Goal: Information Seeking & Learning: Understand process/instructions

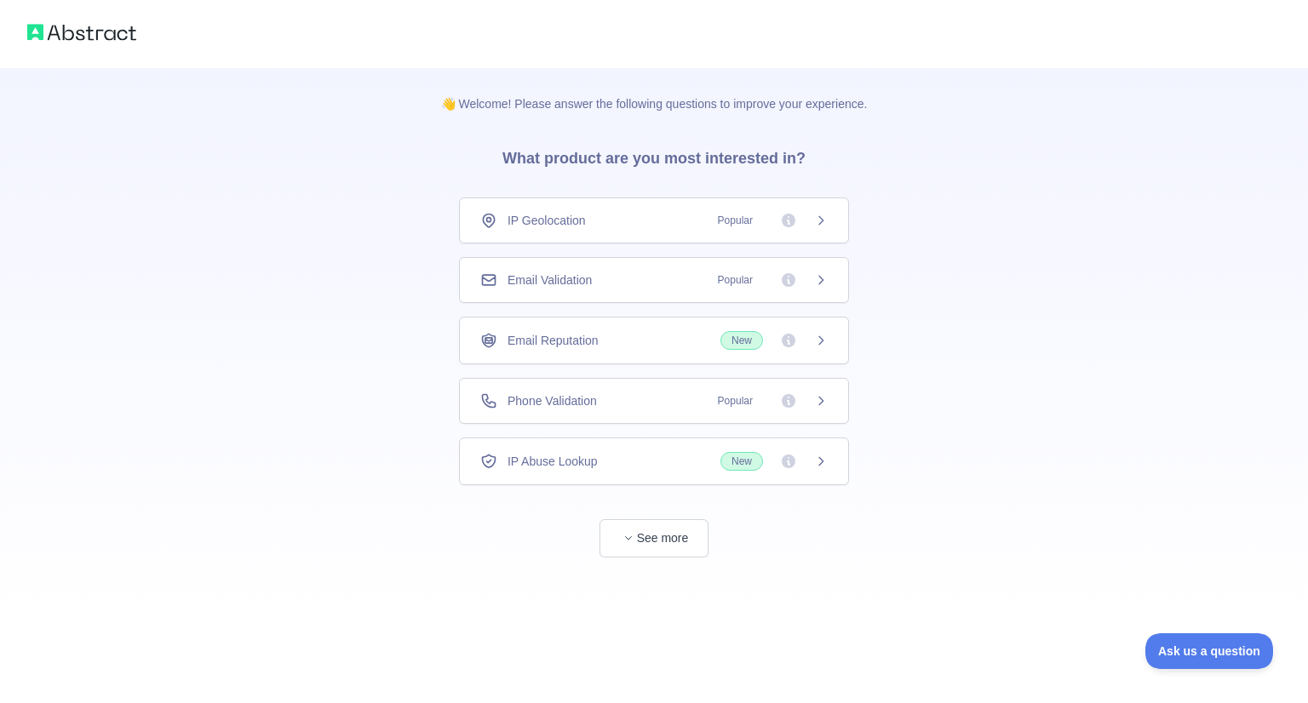
click at [617, 402] on div "Phone Validation Popular" at bounding box center [653, 401] width 347 height 17
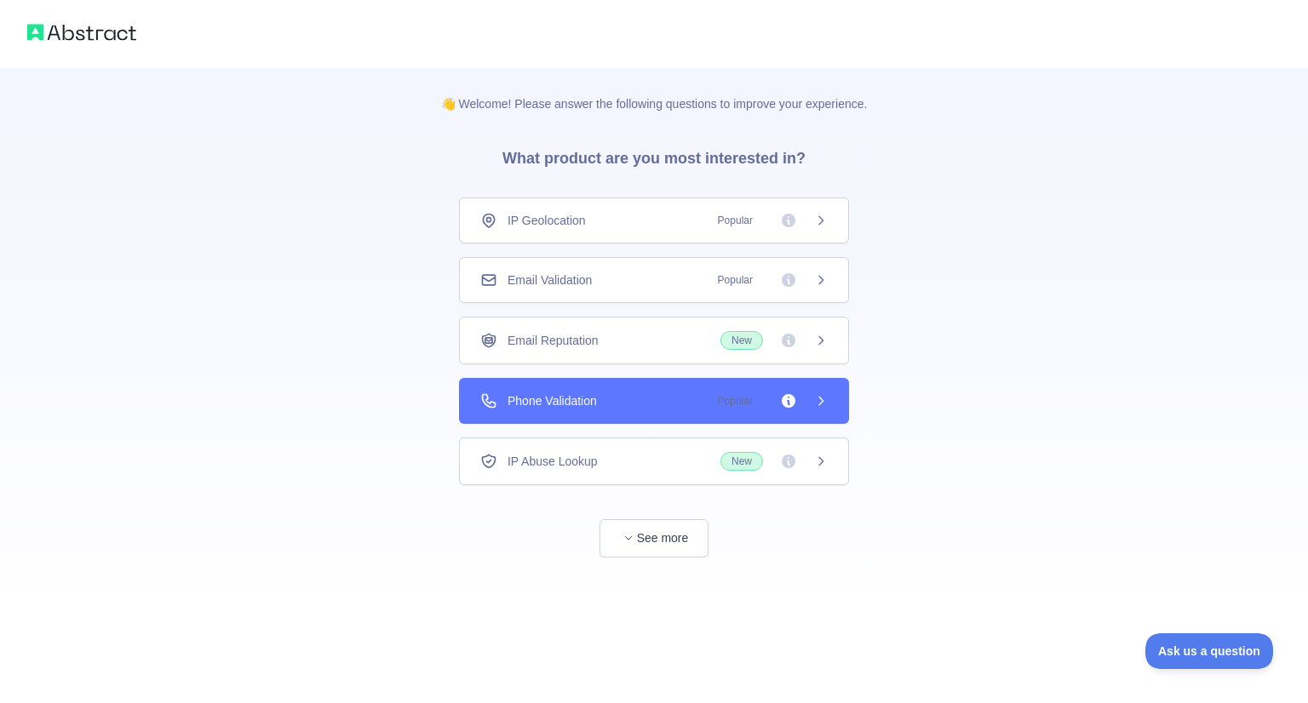
click at [621, 335] on div "Email Reputation New" at bounding box center [653, 340] width 347 height 19
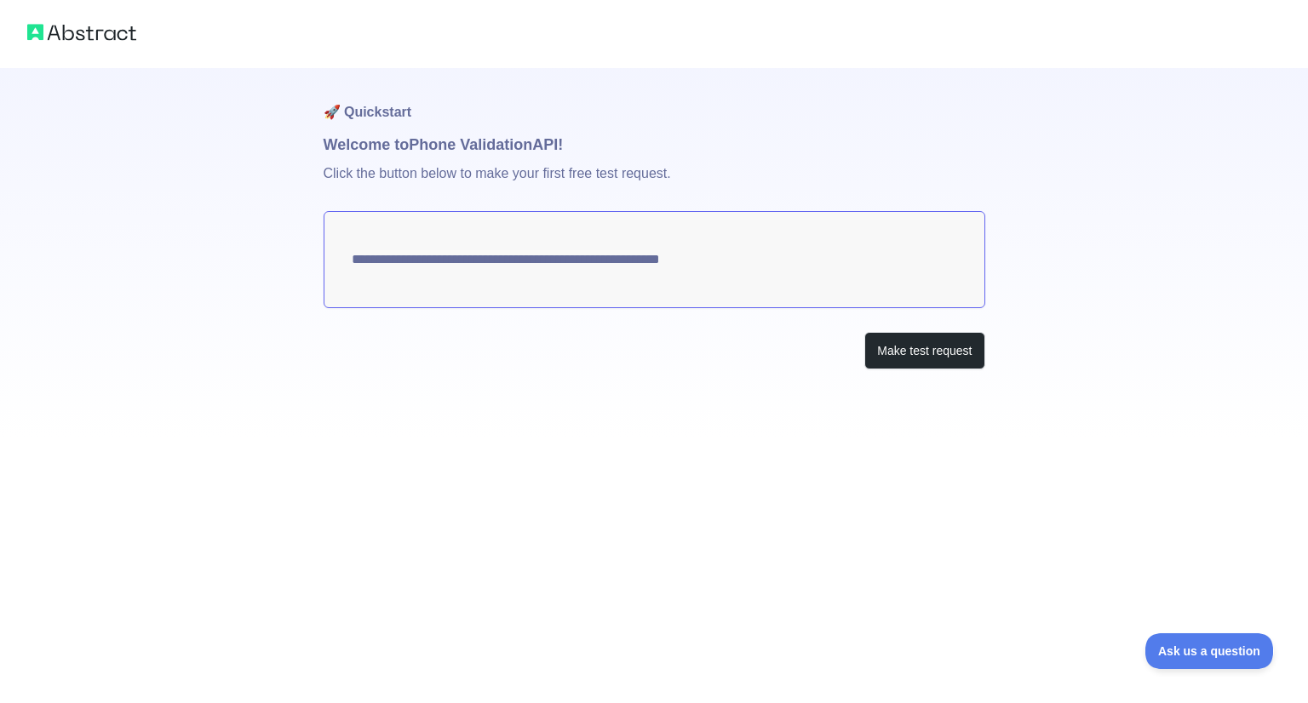
click at [354, 127] on h1 "🚀 Quickstart" at bounding box center [655, 100] width 662 height 65
click at [510, 182] on p "Click the button below to make your first free test request." at bounding box center [655, 184] width 662 height 55
click at [348, 78] on h1 "🚀 Quickstart" at bounding box center [655, 100] width 662 height 65
click at [359, 122] on h1 "🚀 Quickstart" at bounding box center [655, 100] width 662 height 65
click at [974, 353] on button "Make test request" at bounding box center [924, 351] width 120 height 38
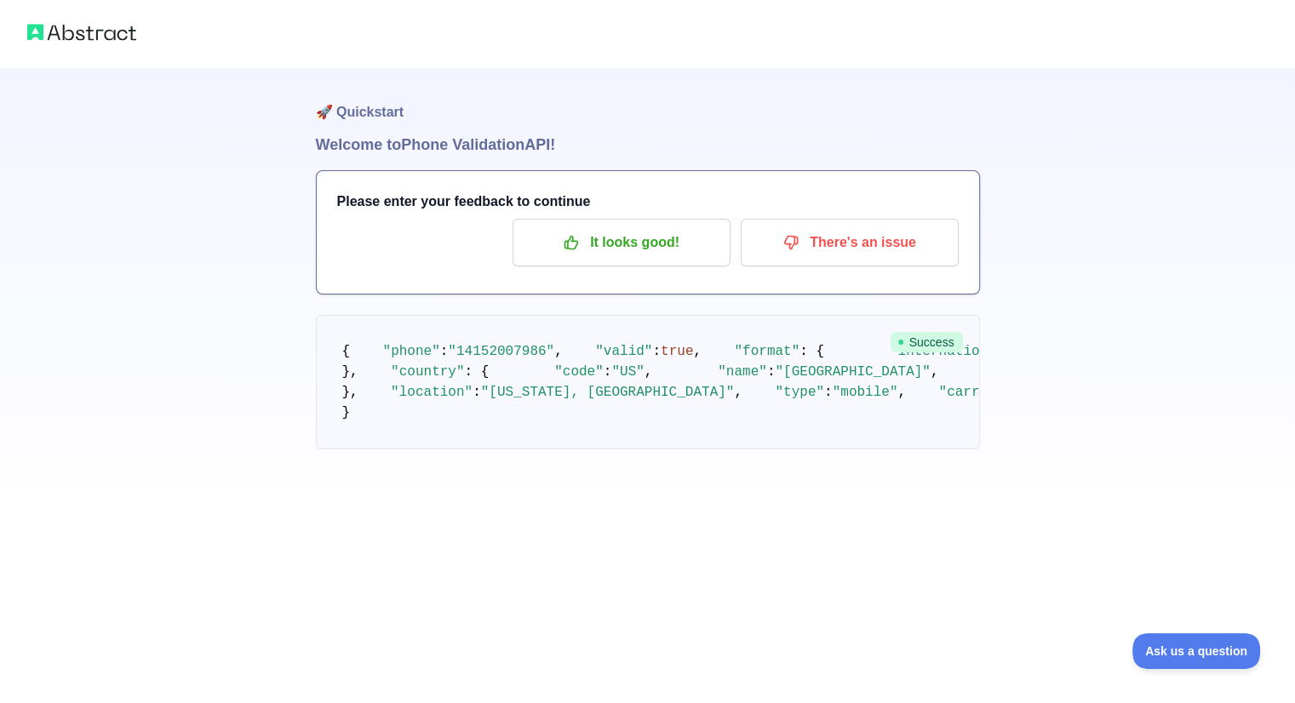
click at [81, 36] on img at bounding box center [81, 32] width 109 height 24
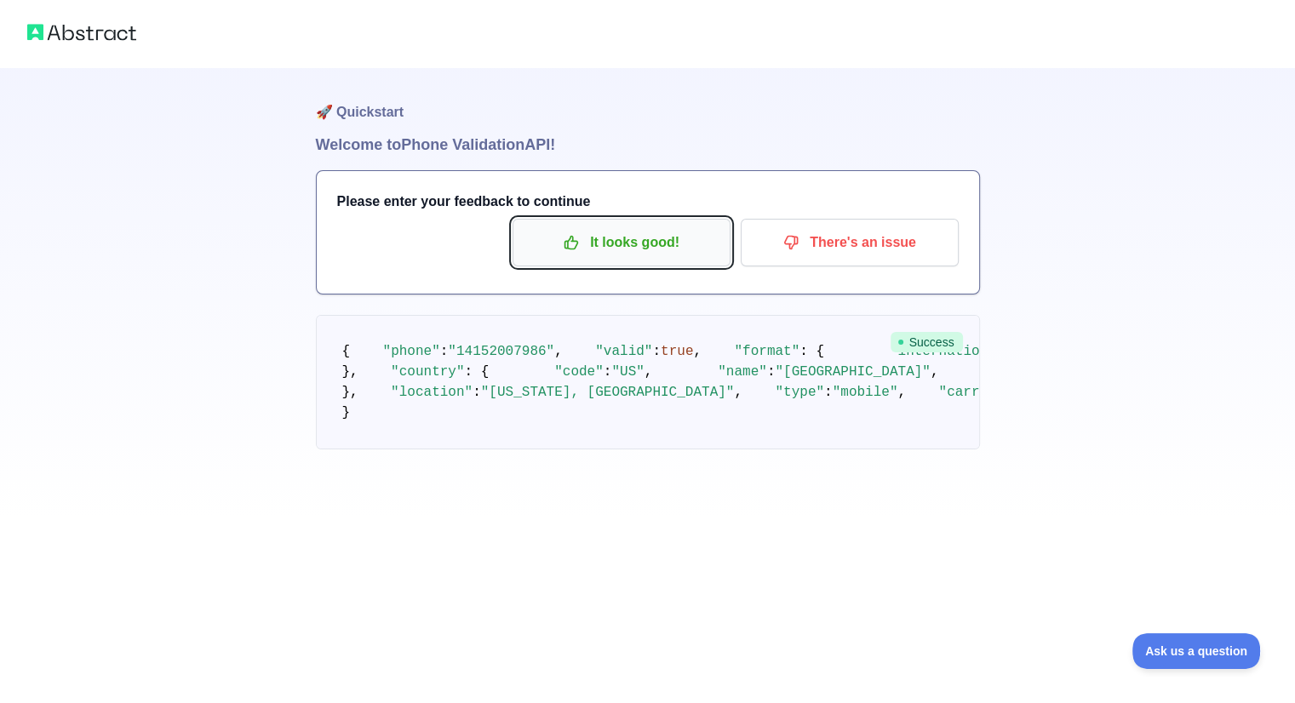
click at [606, 241] on p "It looks good!" at bounding box center [621, 242] width 192 height 29
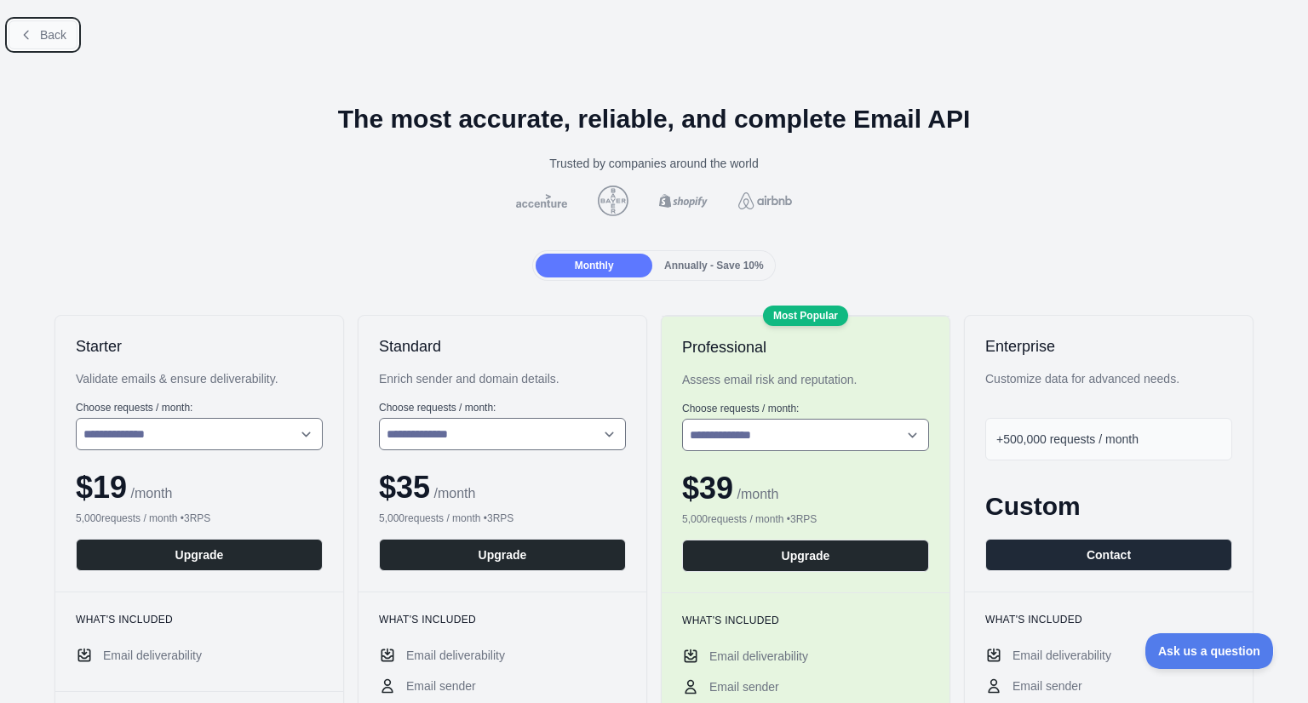
click at [32, 35] on icon at bounding box center [27, 35] width 14 height 14
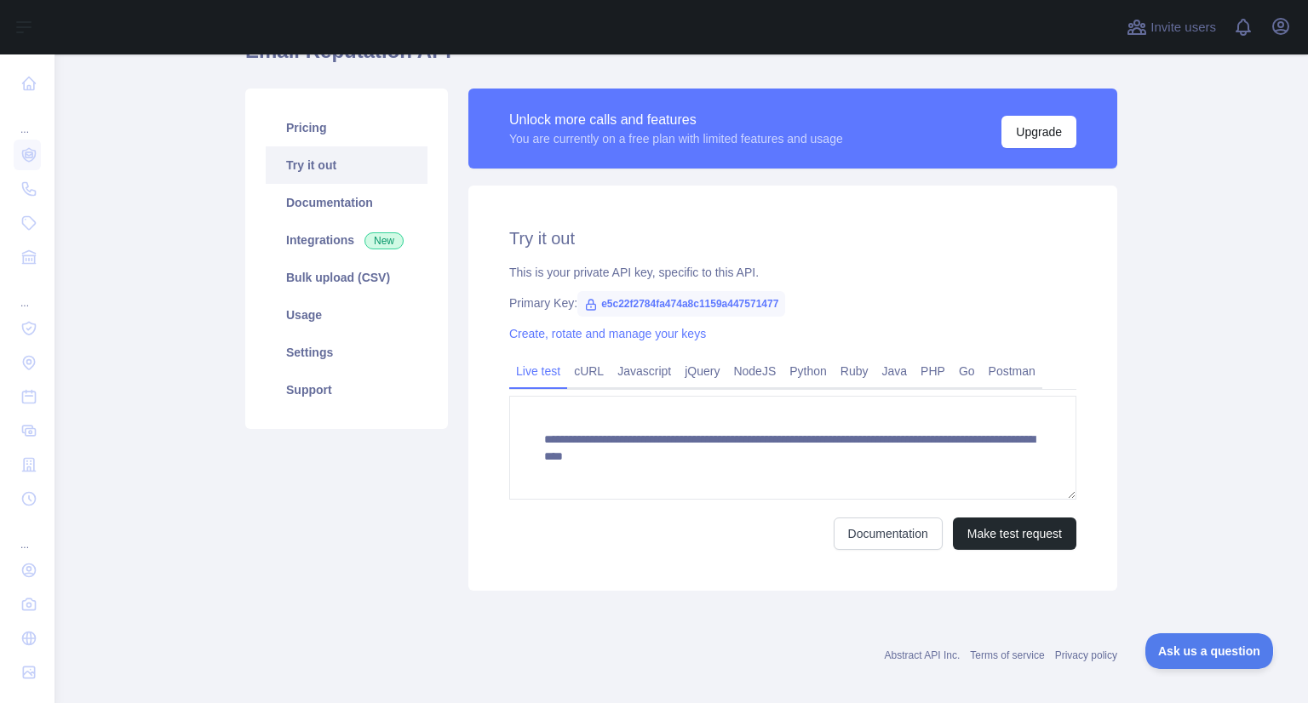
scroll to position [105, 0]
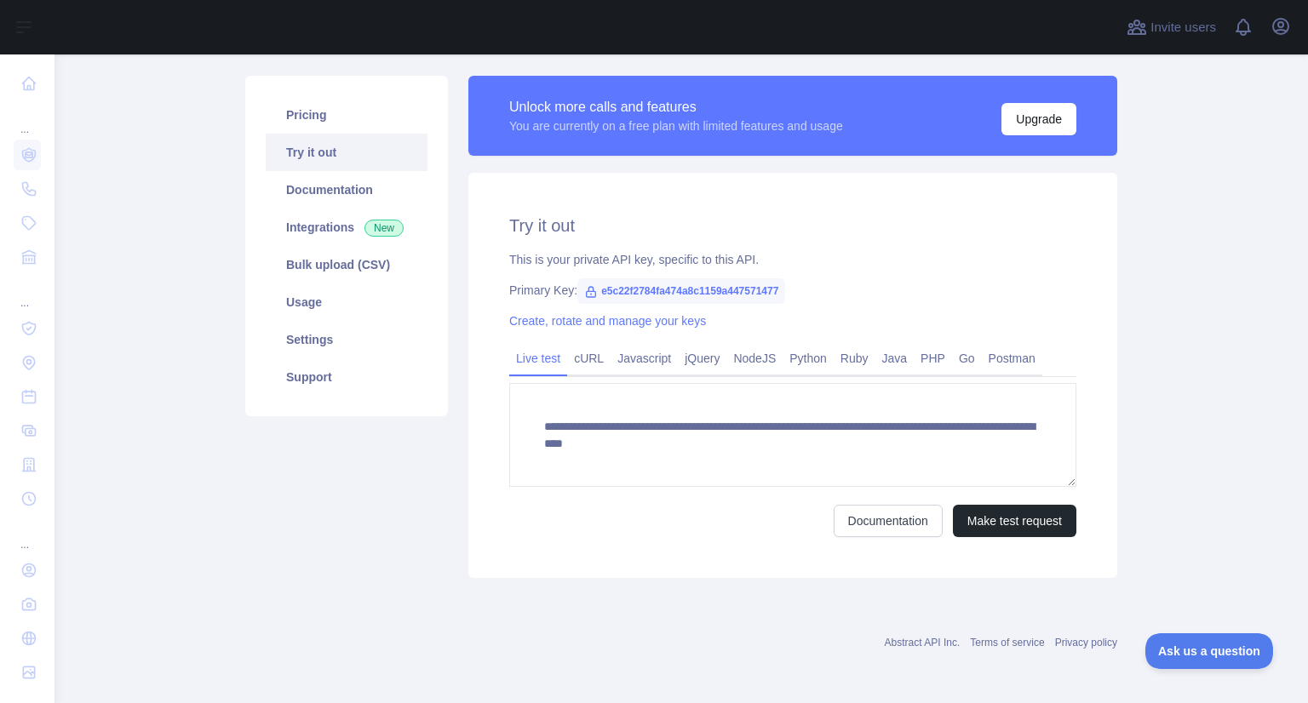
drag, startPoint x: 751, startPoint y: 352, endPoint x: 950, endPoint y: 457, distance: 225.5
click at [751, 352] on link "NodeJS" at bounding box center [754, 358] width 56 height 27
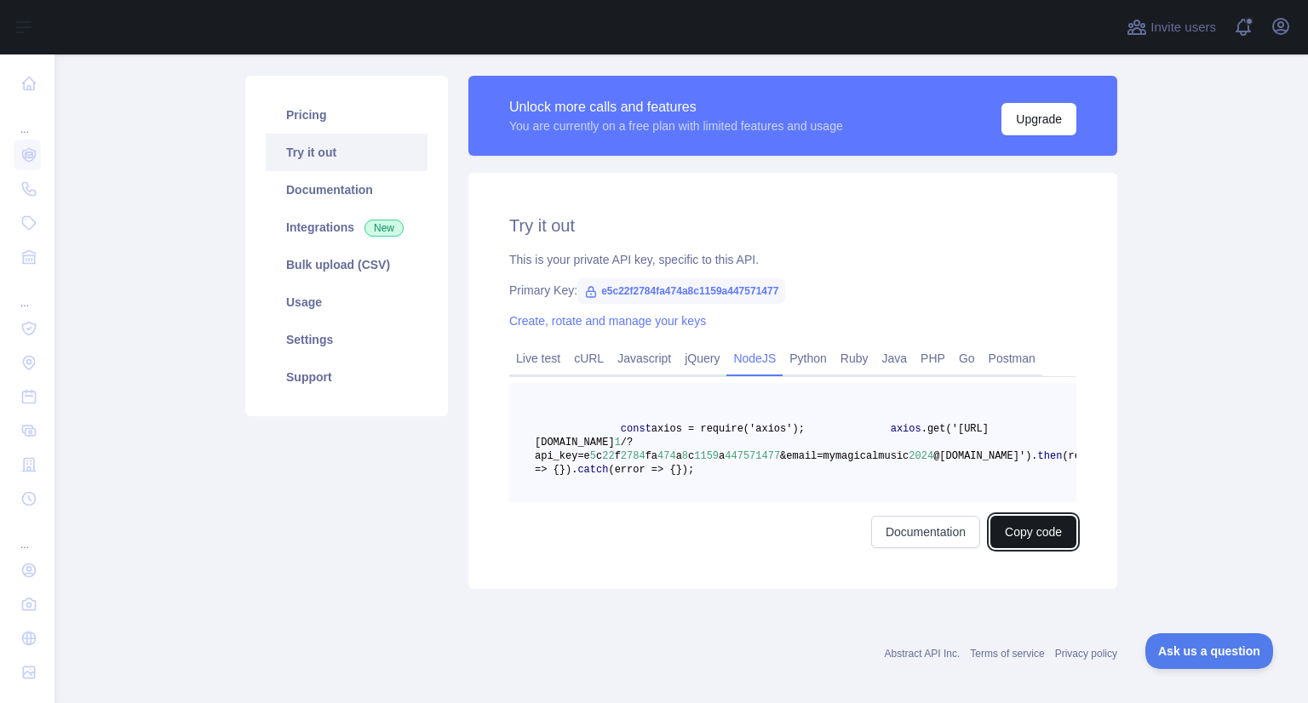
click at [1019, 548] on button "Copy code" at bounding box center [1034, 532] width 86 height 32
drag, startPoint x: 586, startPoint y: 292, endPoint x: 611, endPoint y: 292, distance: 24.7
click at [611, 292] on span "e5c22f2784fa474a8c1159a447571477" at bounding box center [681, 292] width 208 height 26
click at [603, 292] on span "e5c22f2784fa474a8c1159a447571477" at bounding box center [681, 292] width 208 height 26
drag, startPoint x: 590, startPoint y: 291, endPoint x: 787, endPoint y: 291, distance: 196.7
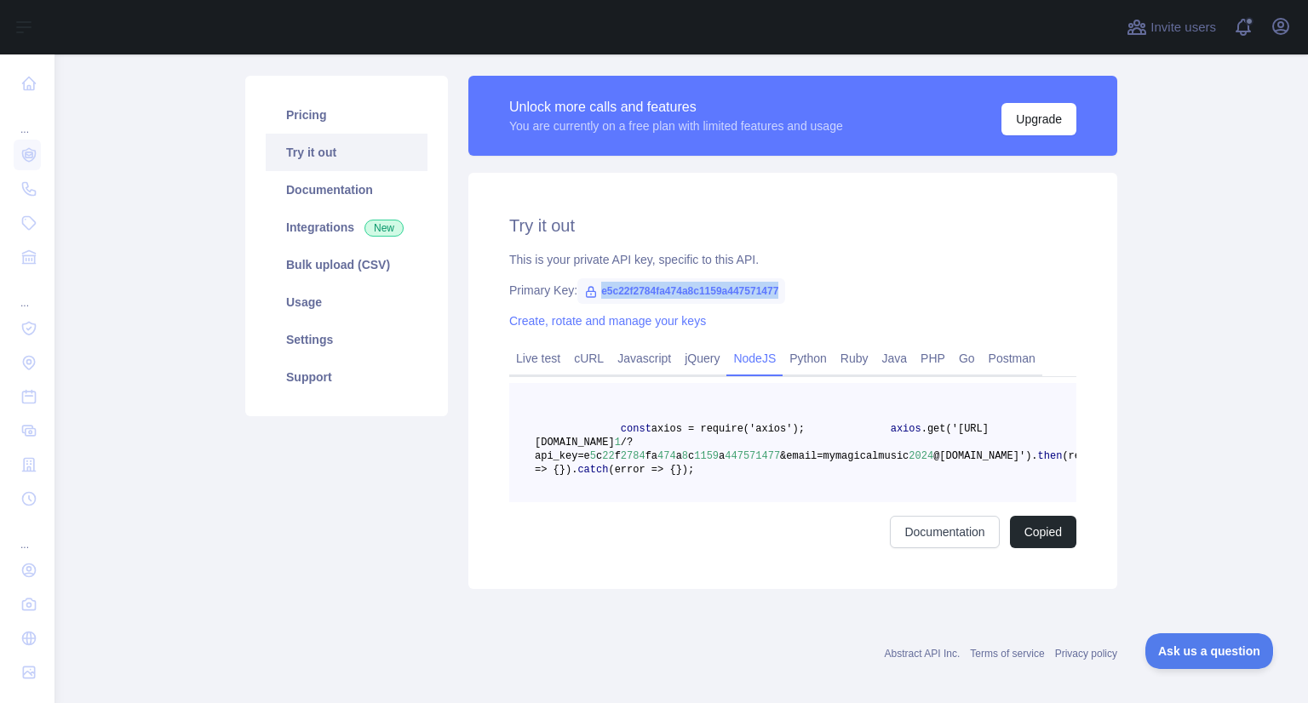
click at [787, 291] on div "Primary Key: e5c22f2784fa474a8c1159a447571477" at bounding box center [792, 290] width 567 height 17
copy span "e5c22f2784fa474a8c1159a447571477"
click at [828, 256] on div "This is your private API key, specific to this API." at bounding box center [792, 259] width 567 height 17
